Goal: Information Seeking & Learning: Find specific fact

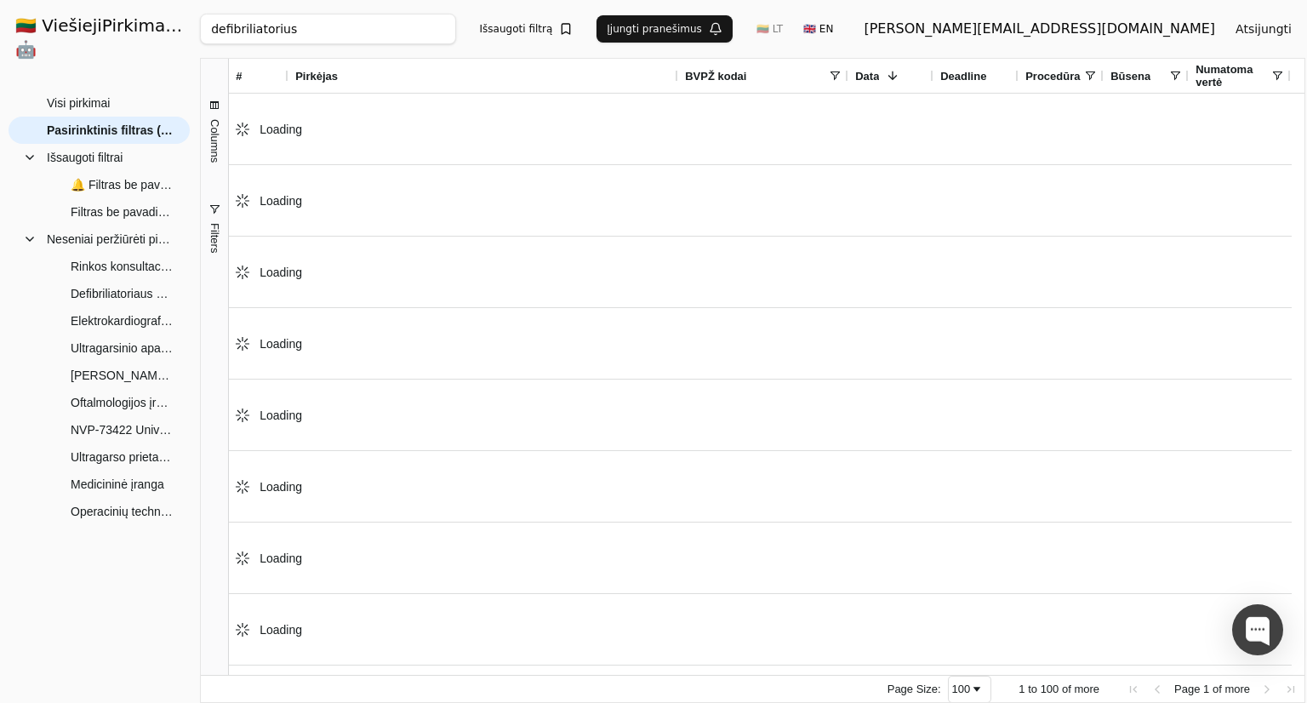
click at [693, 3] on div "defibriliatorius Ieškoti Išsaugoti filtrą Įjungti pranešimus 🇱🇹 LT 🇬🇧 EN [EMAIL…" at bounding box center [753, 29] width 1106 height 58
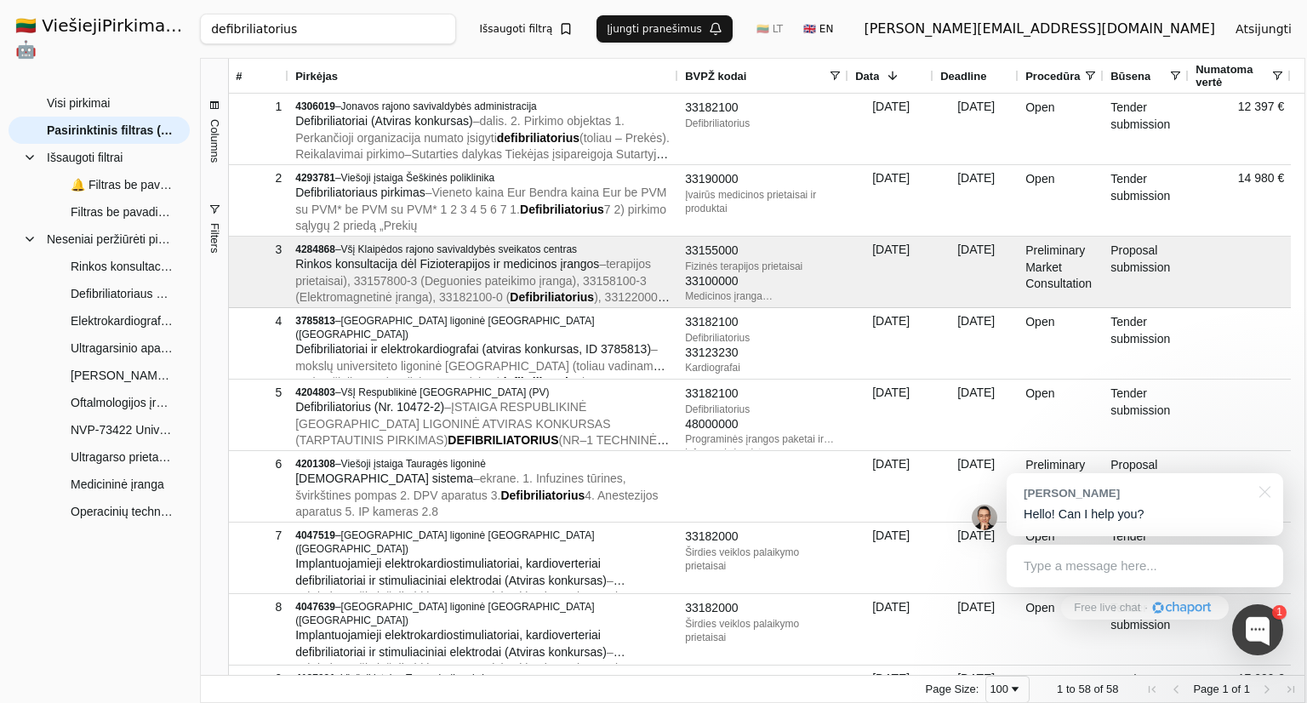
click at [455, 25] on input "defibriliatorius" at bounding box center [327, 29] width 255 height 31
click at [393, 38] on input "defibriliatorius" at bounding box center [327, 29] width 255 height 31
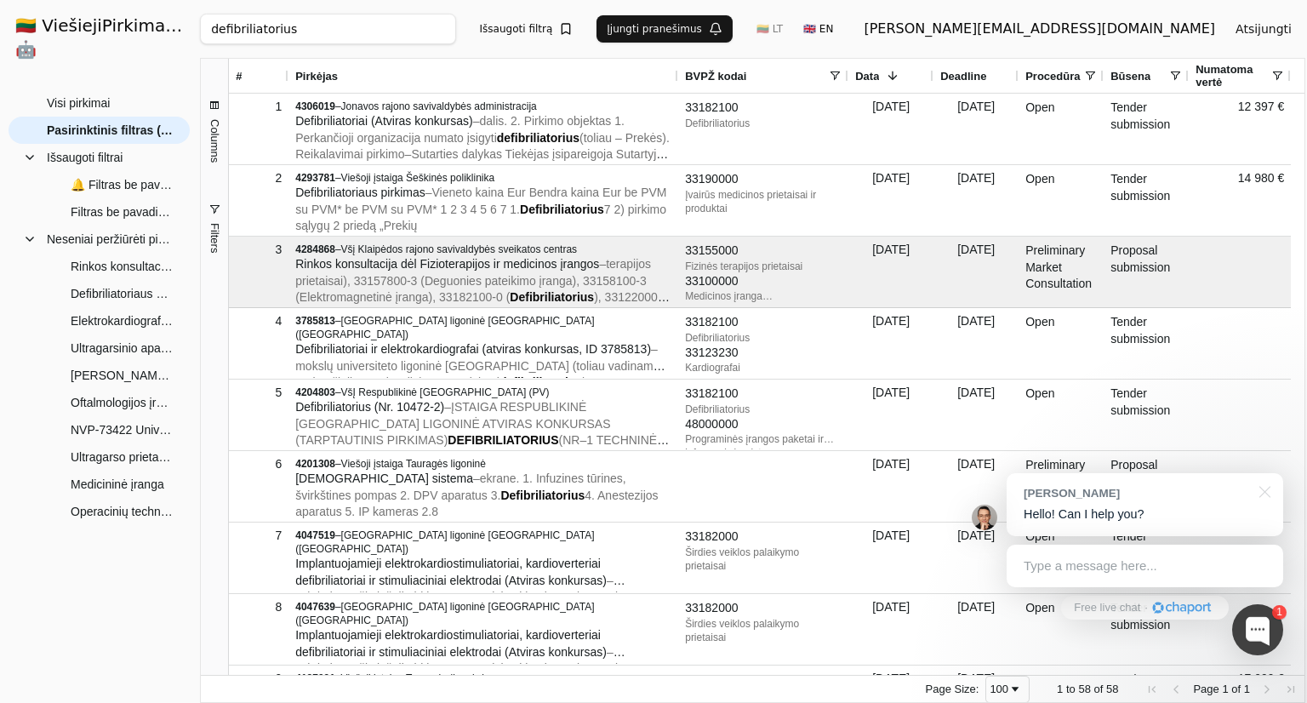
paste input "Autorefraktometra"
type input "Autorefraktometras"
click at [600, 30] on button "Ieškoti" at bounding box center [603, 29] width 66 height 31
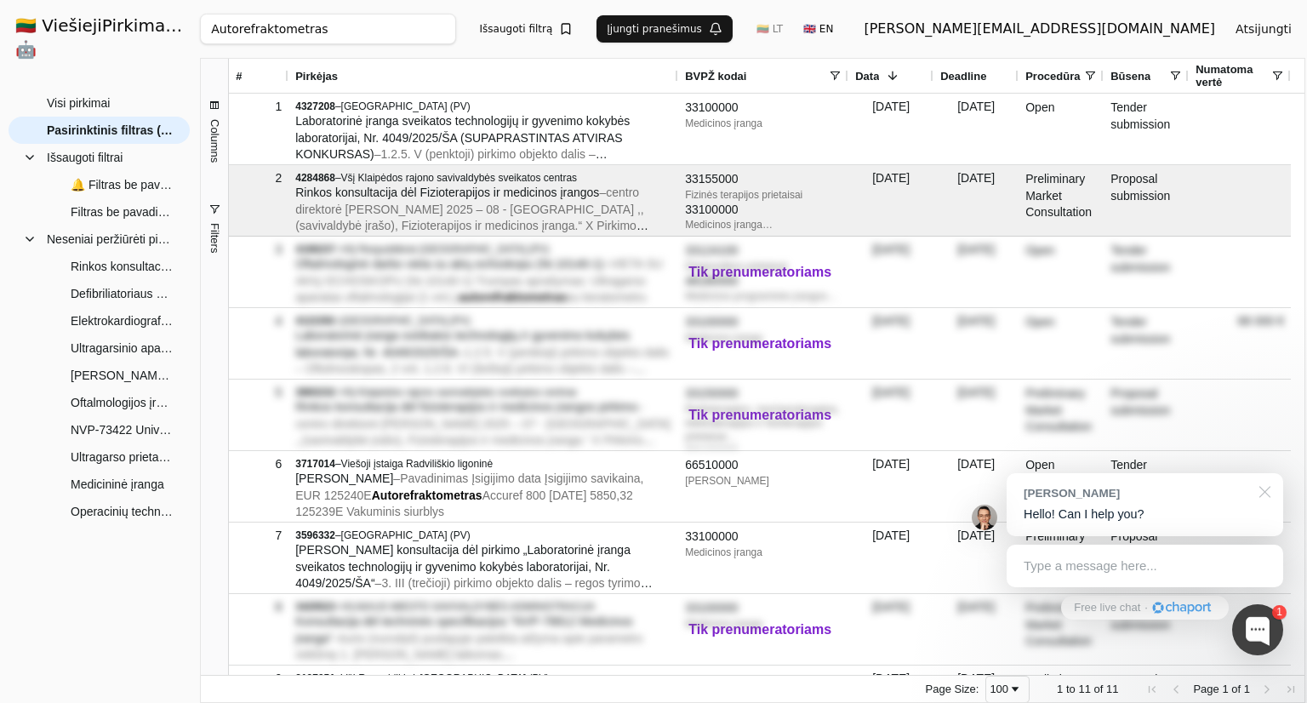
click at [1271, 494] on div at bounding box center [1262, 490] width 43 height 35
